Goal: Go to known website: Go to known website

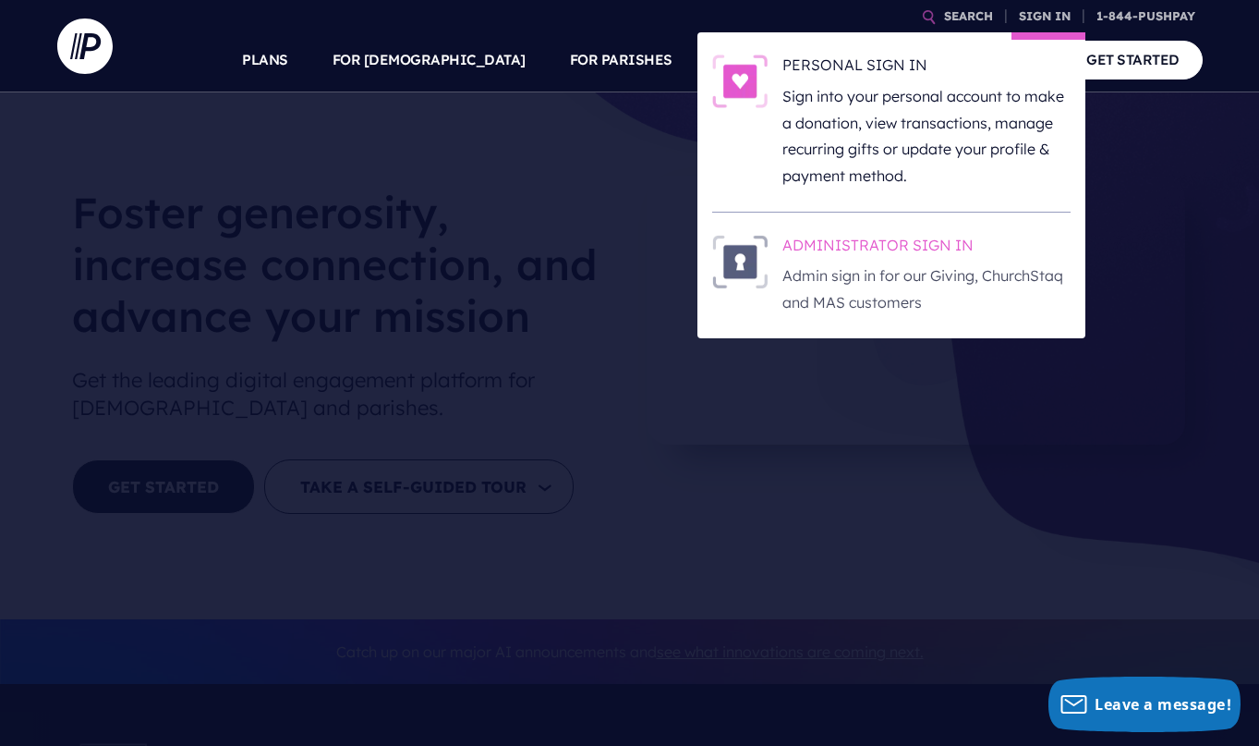
click at [887, 267] on p "Admin sign in for our Giving, ChurchStaq and MAS customers" at bounding box center [927, 289] width 288 height 54
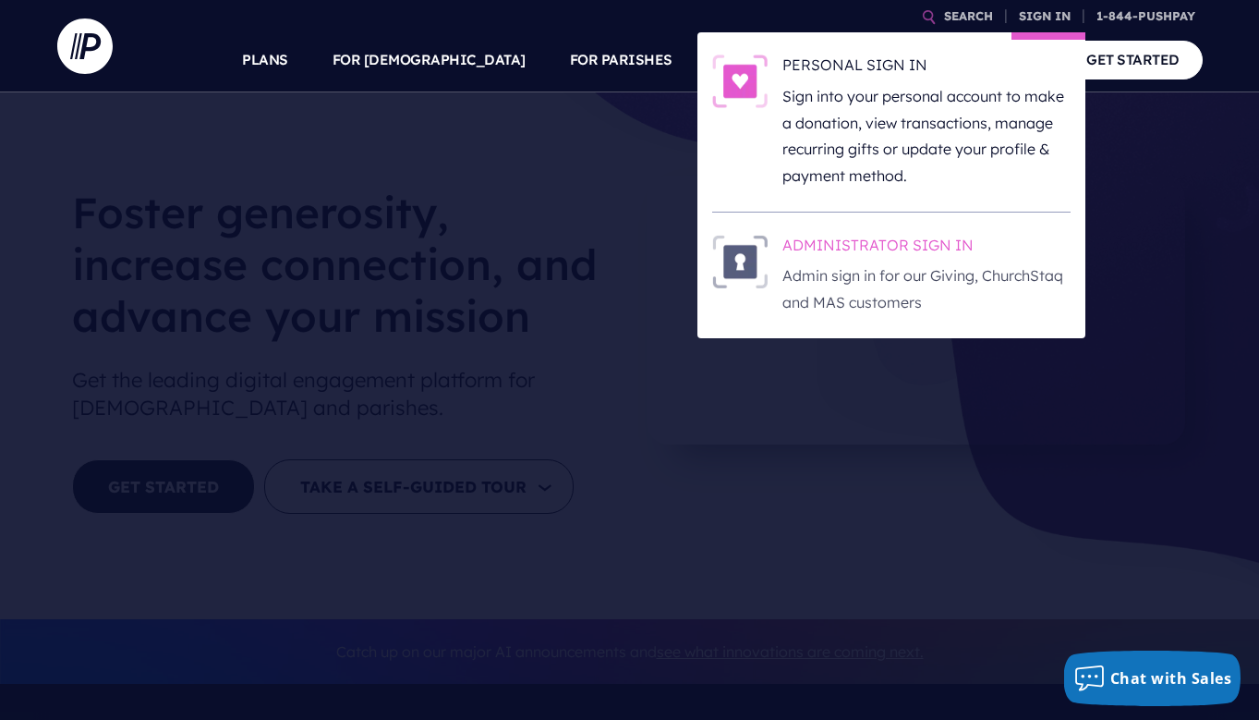
click at [895, 300] on p "Admin sign in for our Giving, ChurchStaq and MAS customers" at bounding box center [927, 289] width 288 height 54
click at [893, 272] on p "Admin sign in for our Giving, ChurchStaq and MAS customers" at bounding box center [927, 289] width 288 height 54
